Goal: Find specific page/section: Find specific page/section

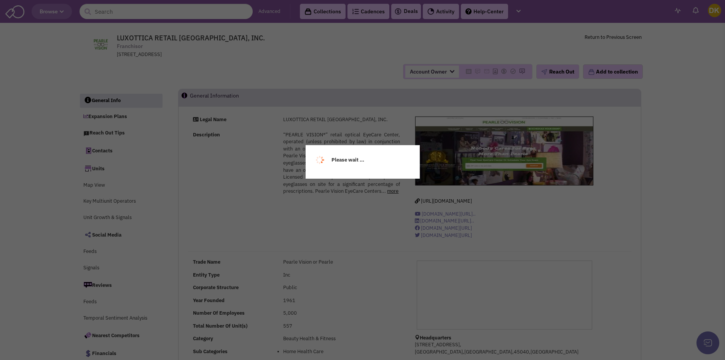
click at [146, 14] on div "Please wait ..." at bounding box center [362, 180] width 725 height 360
click at [146, 15] on input "text" at bounding box center [166, 11] width 173 height 15
select select
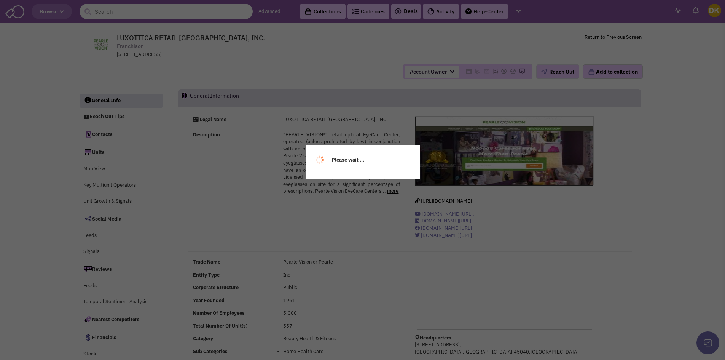
select select
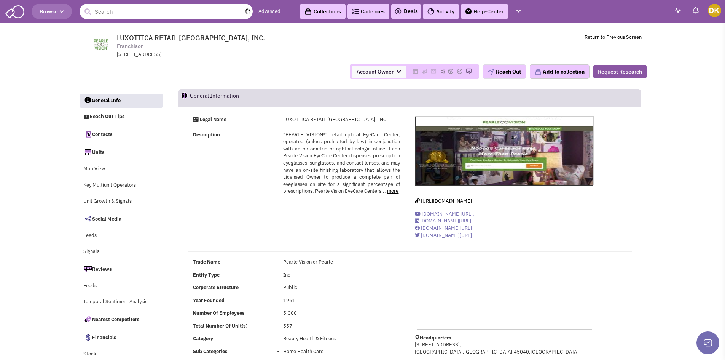
select select
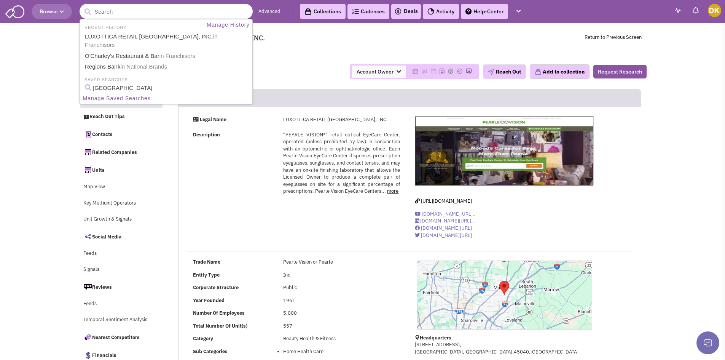
click at [147, 15] on input "text" at bounding box center [166, 11] width 173 height 15
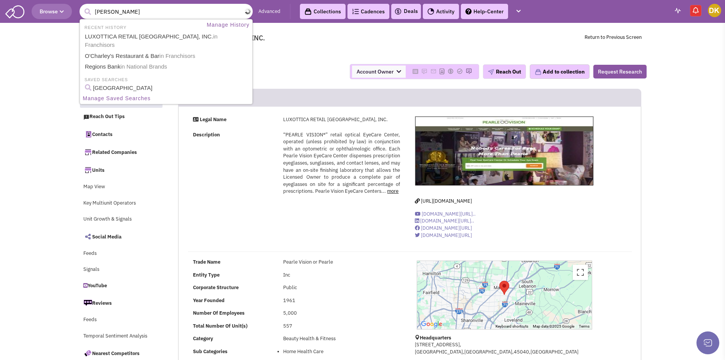
type input "huey magoos"
click at [82, 6] on button "submit" at bounding box center [87, 11] width 11 height 11
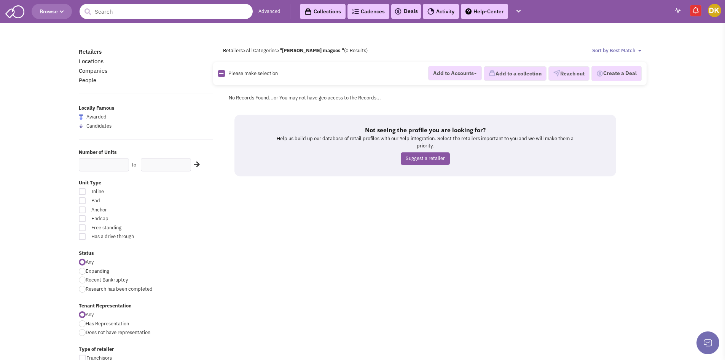
click at [175, 12] on input "text" at bounding box center [166, 11] width 173 height 15
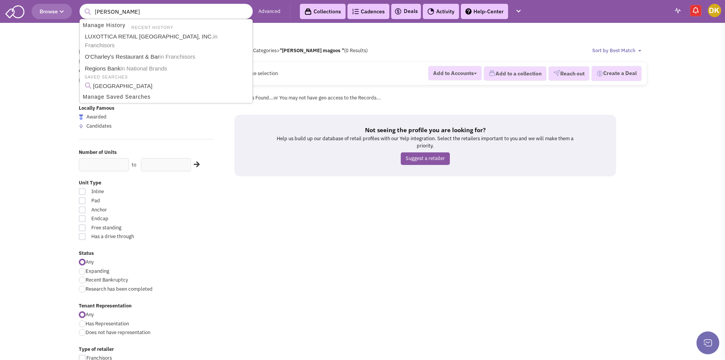
type input "Huey"
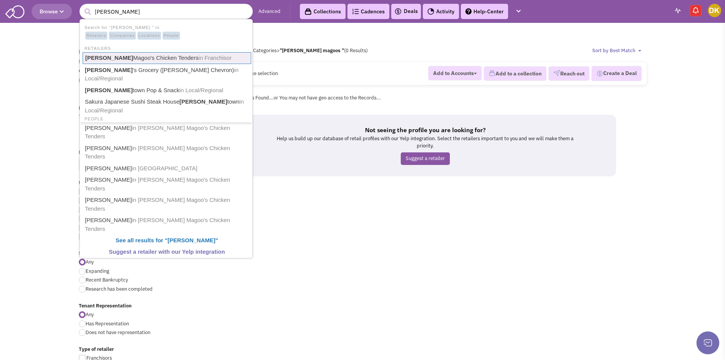
click at [123, 57] on link "Huey Magoo's Chicken Tenders in Franchisor" at bounding box center [167, 58] width 169 height 12
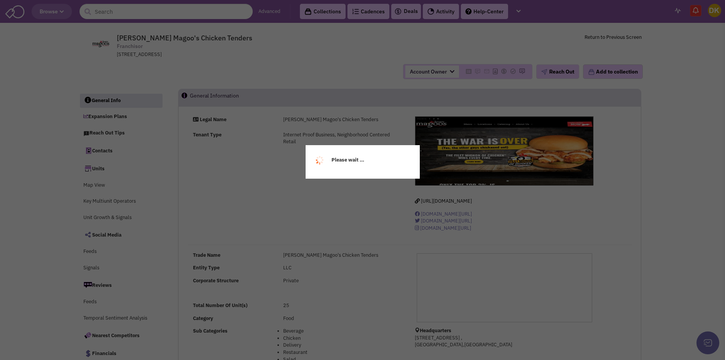
select select
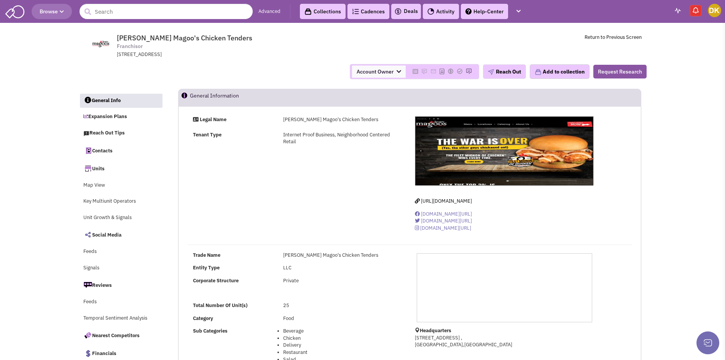
select select
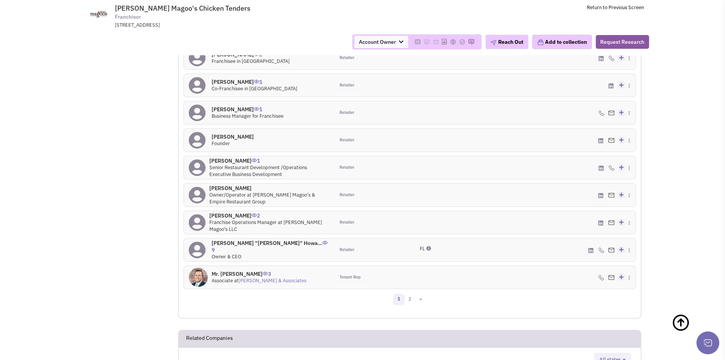
scroll to position [800, 0]
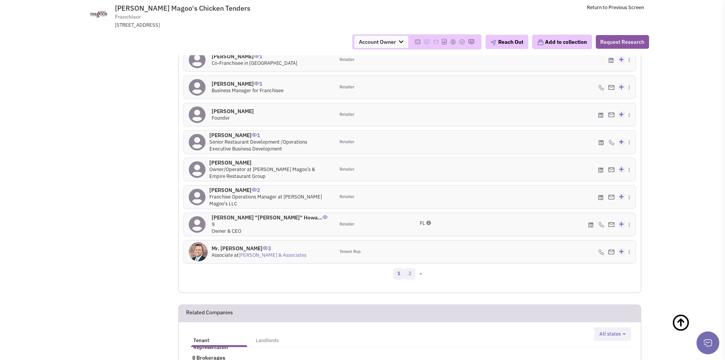
click at [413, 268] on link "2" at bounding box center [409, 273] width 11 height 11
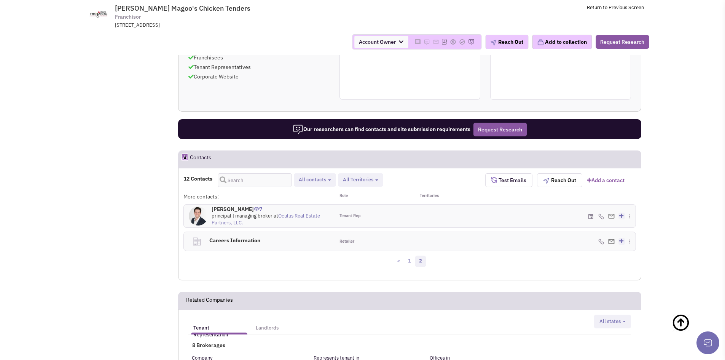
scroll to position [589, 0]
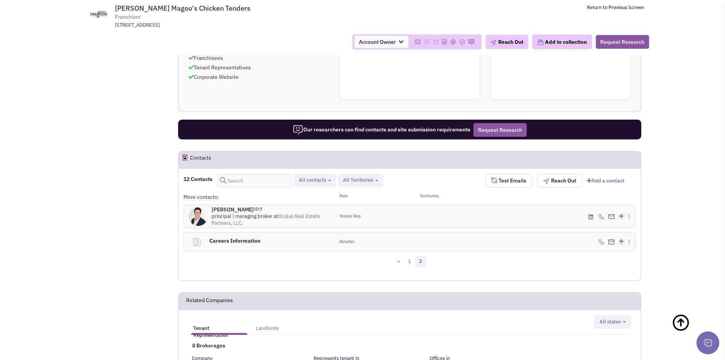
click at [410, 256] on link "1" at bounding box center [409, 261] width 11 height 11
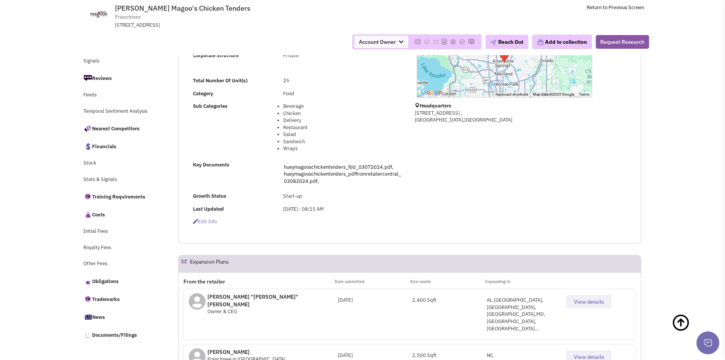
scroll to position [0, 0]
